Goal: Find specific page/section: Find specific page/section

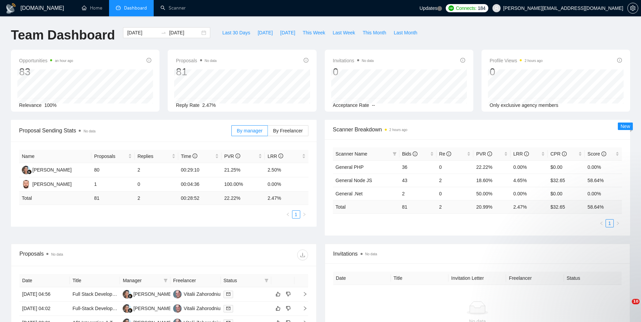
scroll to position [157, 0]
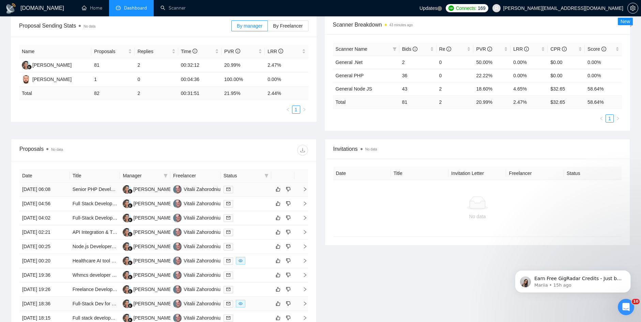
scroll to position [191, 0]
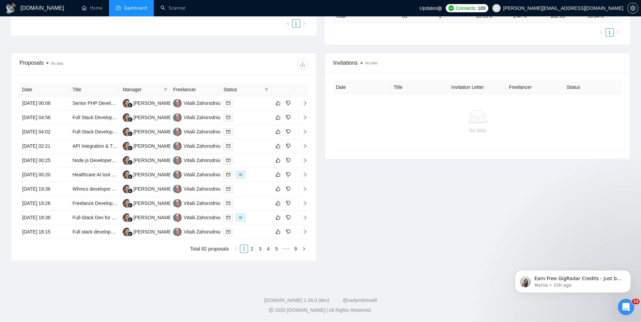
click at [372, 186] on div "Invitations No data Date Title Invitation Letter Freelancer Status No data" at bounding box center [478, 157] width 314 height 209
